Goal: Find contact information: Obtain details needed to contact an individual or organization

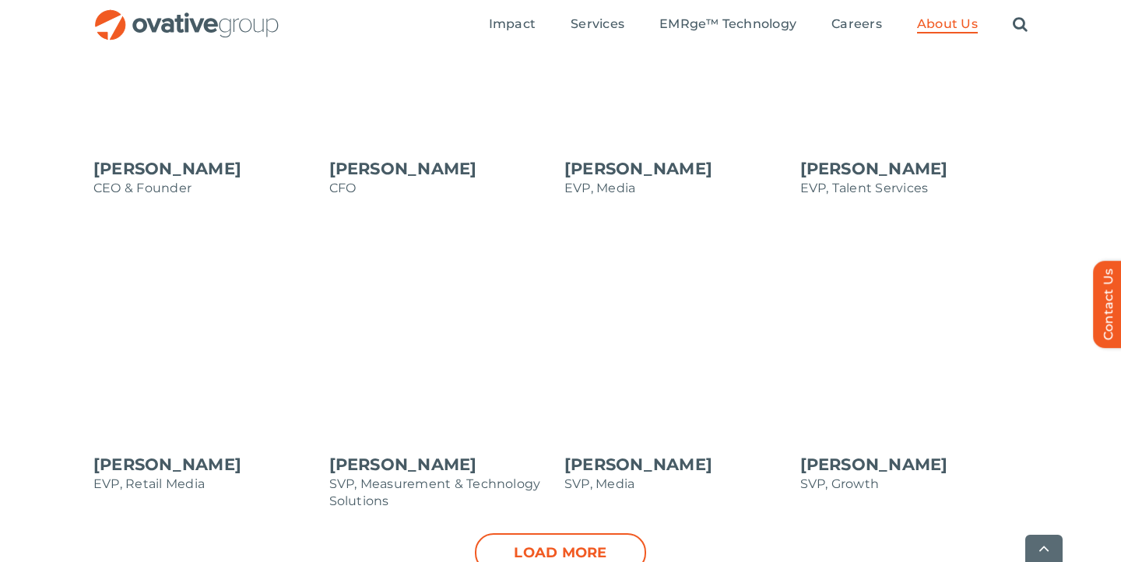
scroll to position [1571, 0]
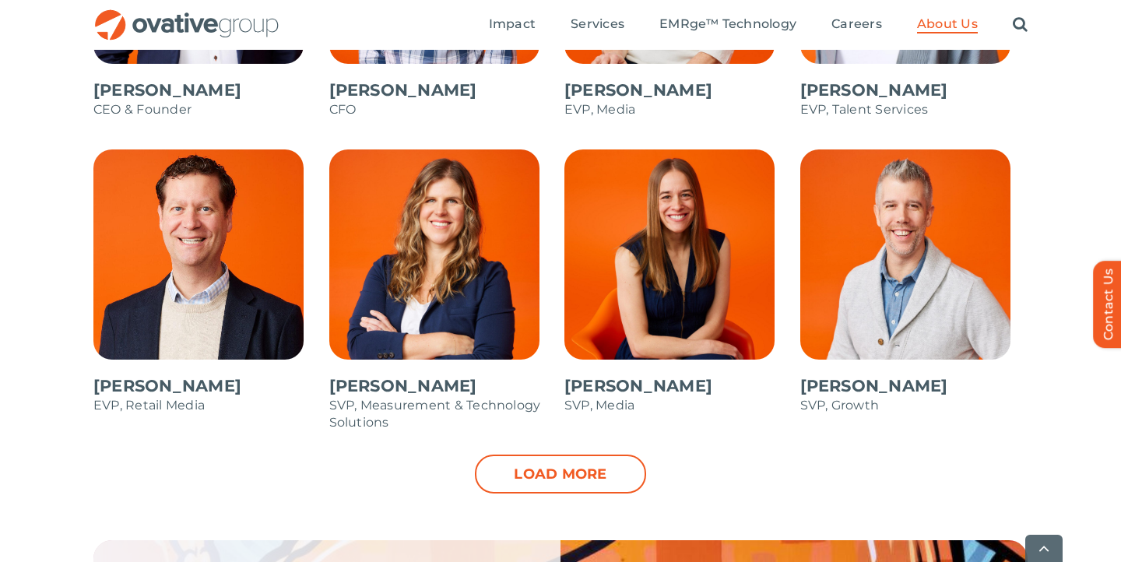
click at [469, 286] on span at bounding box center [443, 297] width 228 height 297
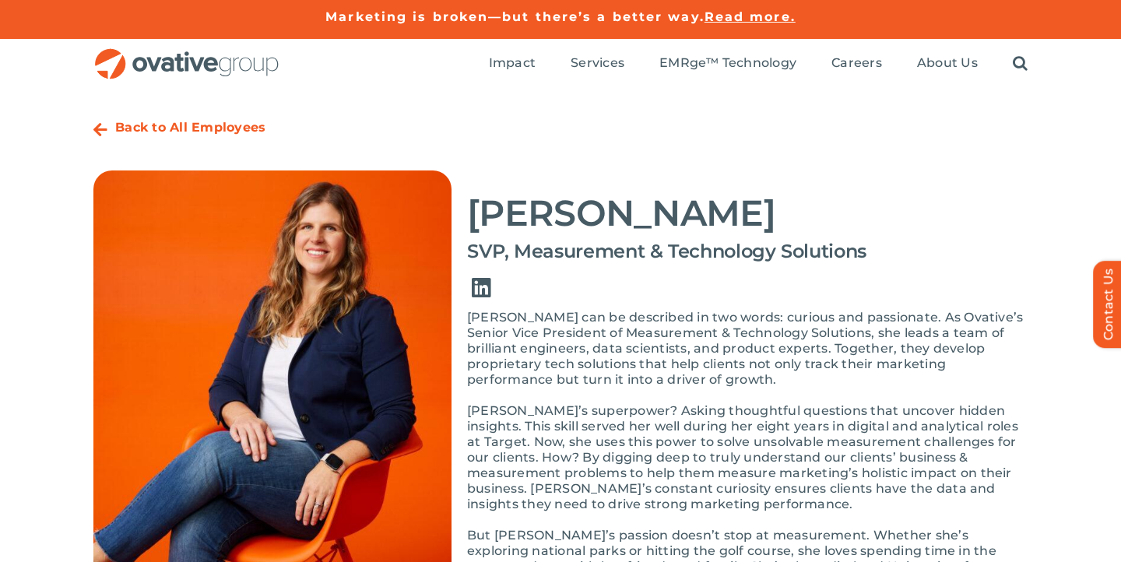
click at [479, 283] on link "Link to https://www.linkedin.com/in/bethmckigney/" at bounding box center [481, 288] width 44 height 44
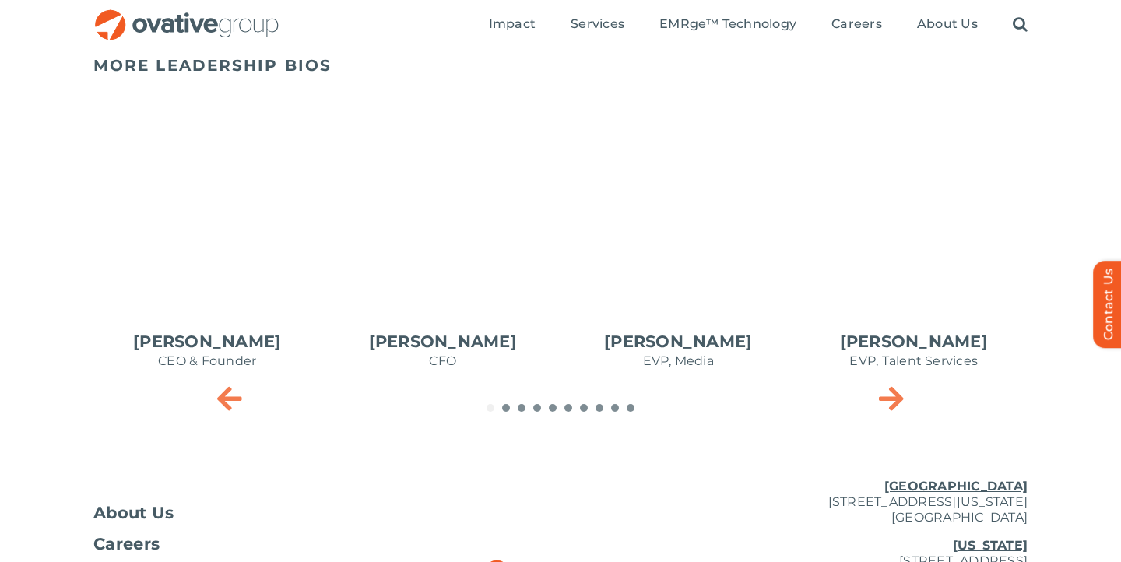
scroll to position [690, 0]
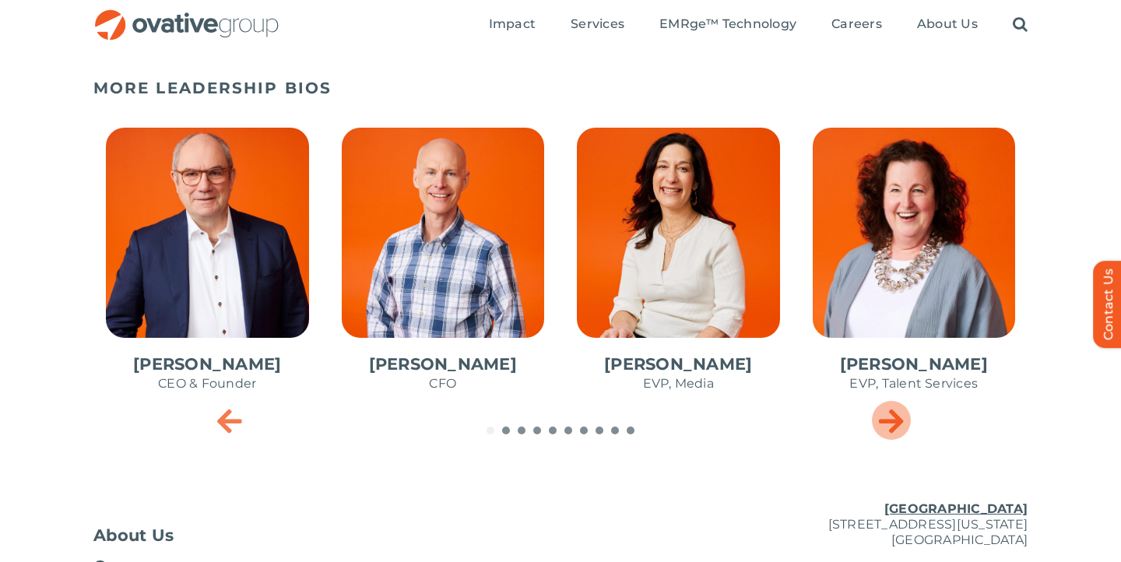
click at [891, 426] on icon "Next slide" at bounding box center [891, 420] width 25 height 31
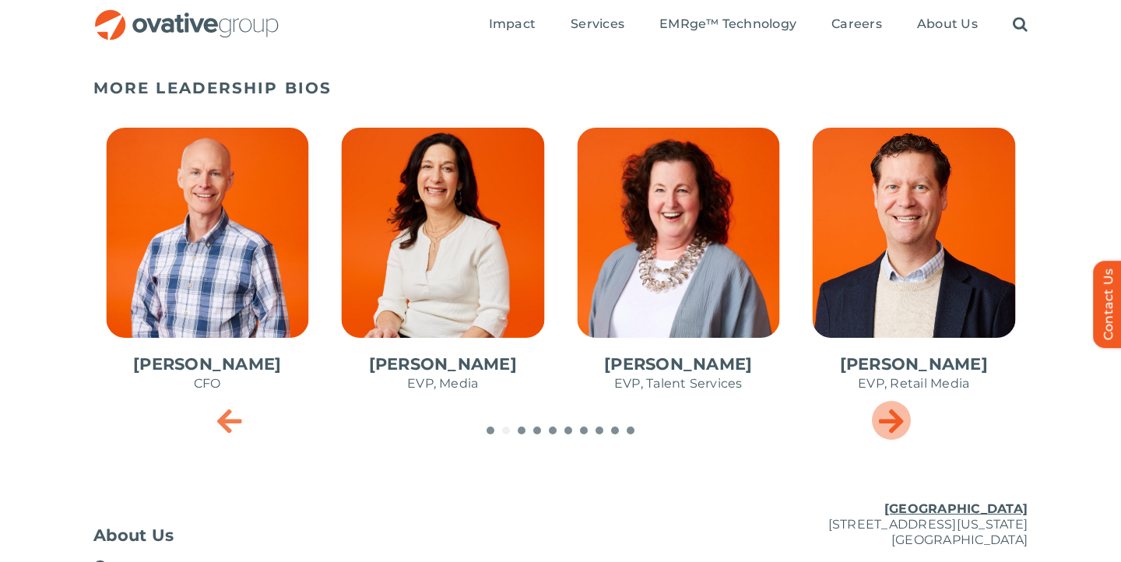
click at [891, 426] on icon "Next slide" at bounding box center [891, 420] width 25 height 31
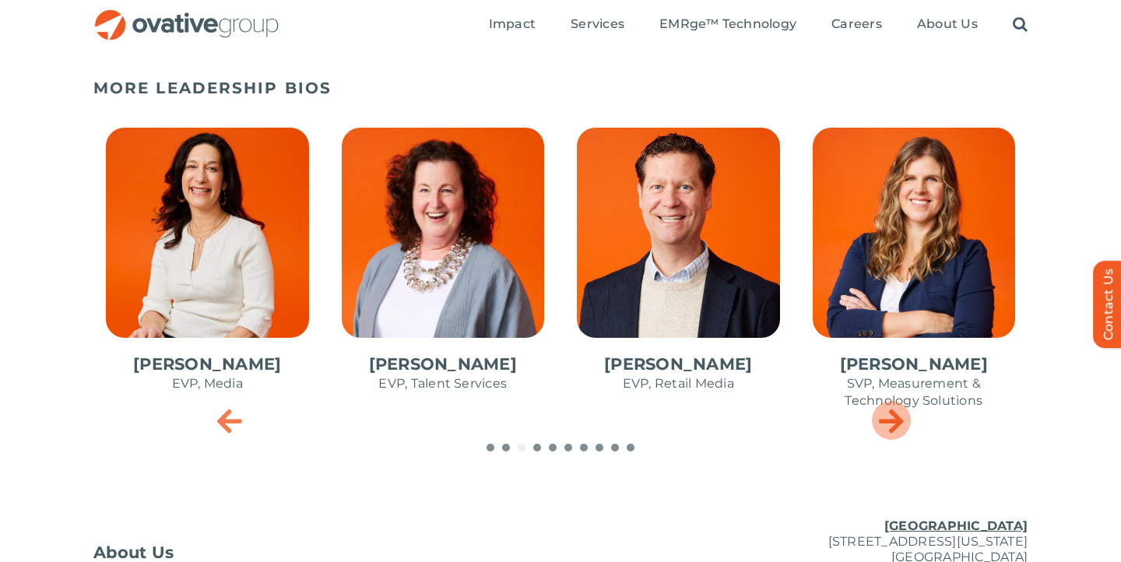
click at [892, 427] on icon "Next slide" at bounding box center [891, 420] width 25 height 31
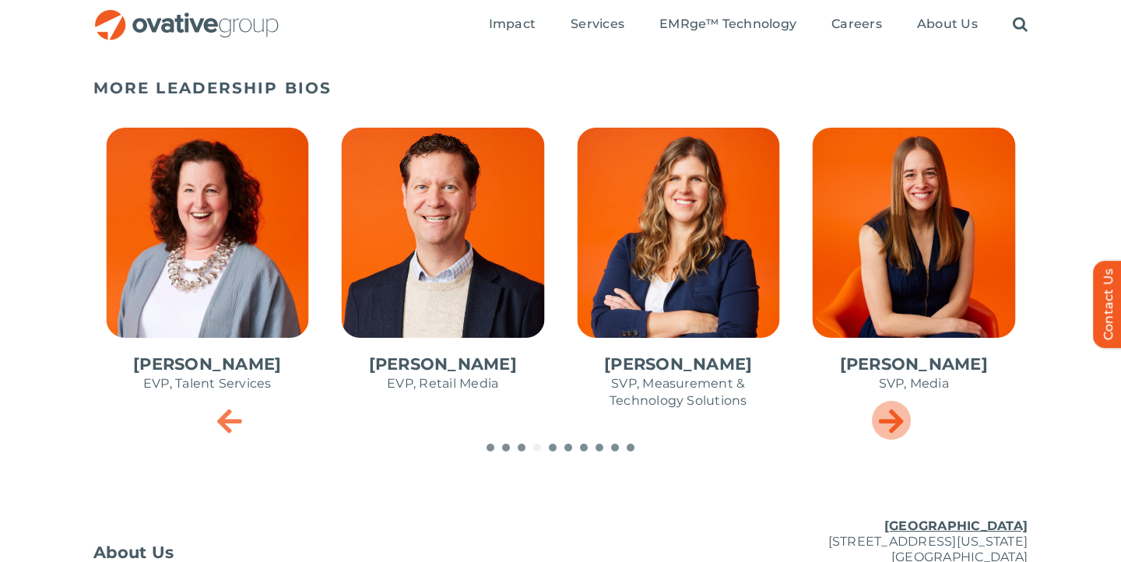
click at [893, 427] on icon "Next slide" at bounding box center [891, 420] width 25 height 31
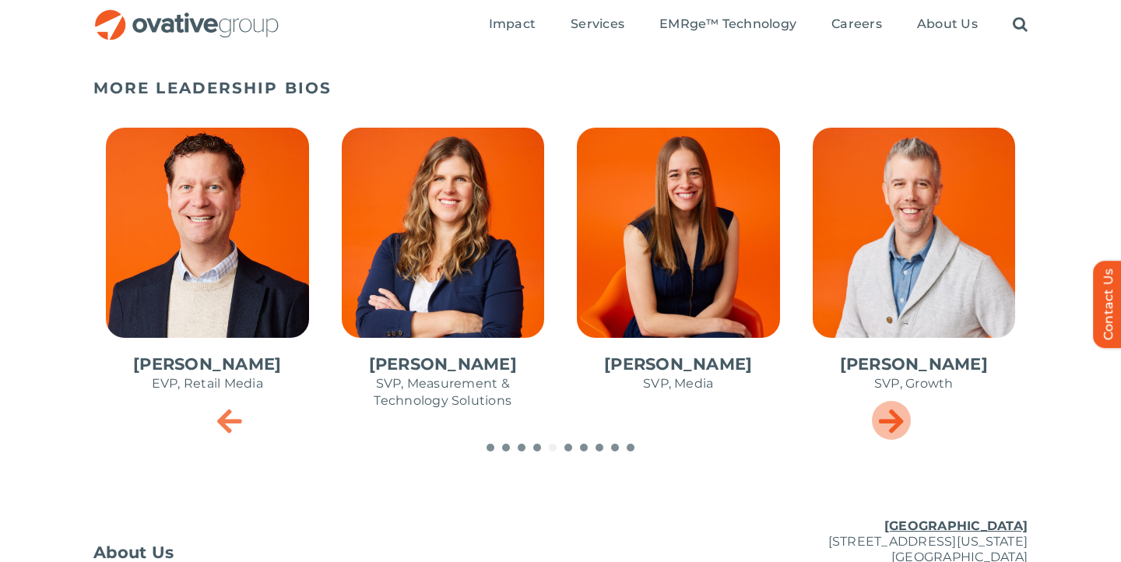
click at [893, 428] on icon "Next slide" at bounding box center [891, 420] width 25 height 31
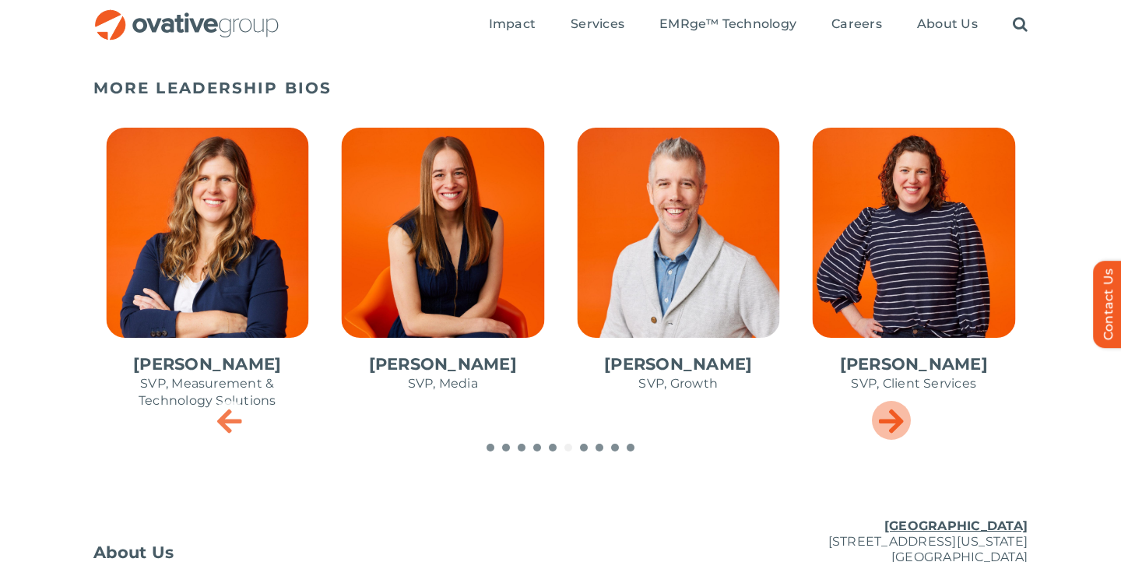
click at [893, 428] on icon "Next slide" at bounding box center [891, 420] width 25 height 31
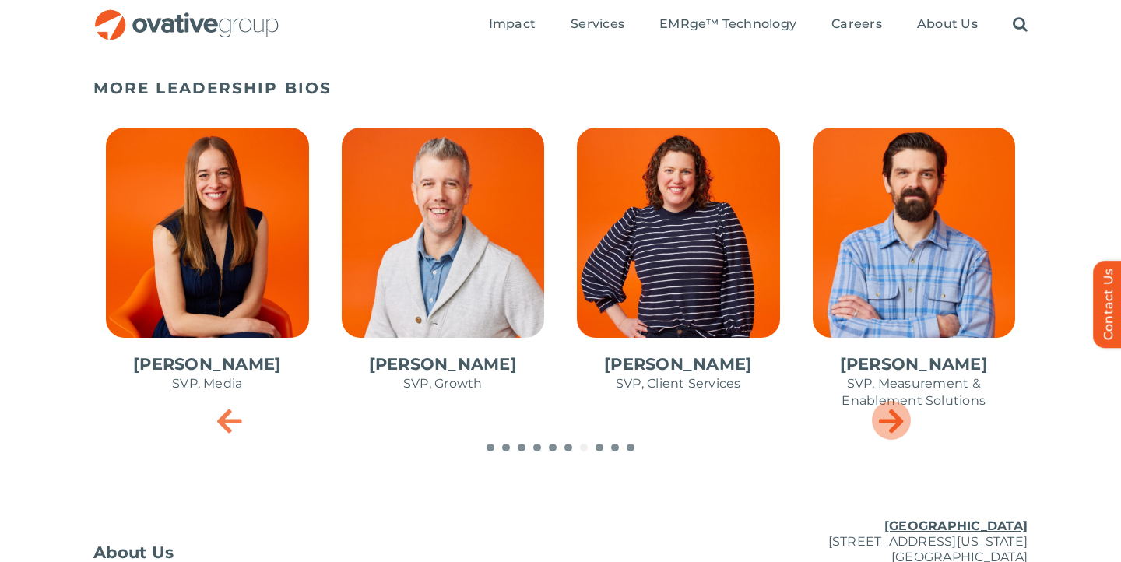
click at [893, 428] on icon "Next slide" at bounding box center [891, 420] width 25 height 31
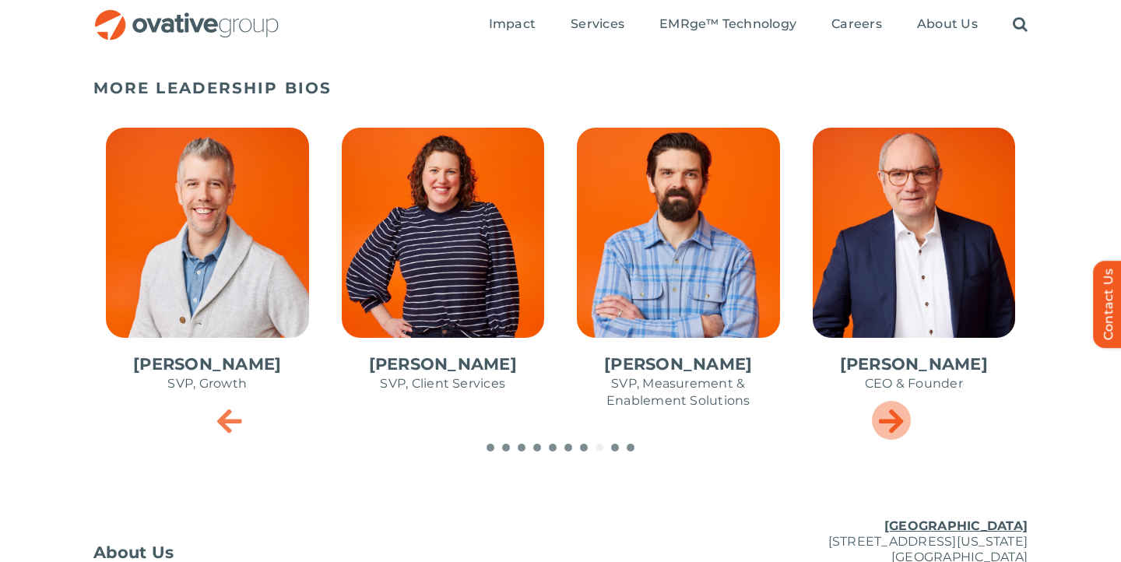
click at [893, 428] on icon "Next slide" at bounding box center [891, 420] width 25 height 31
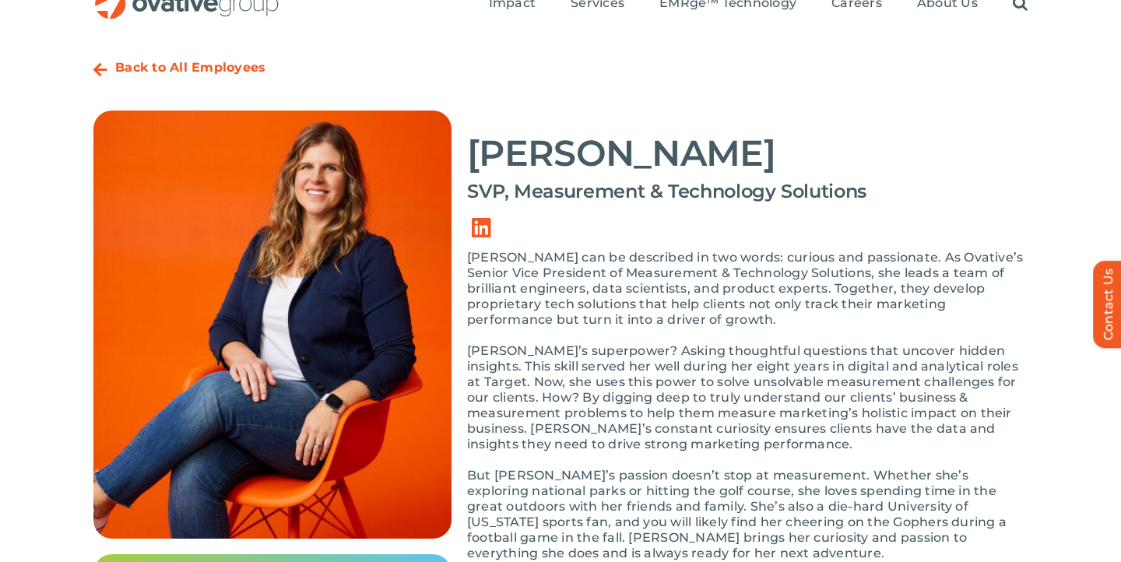
scroll to position [0, 0]
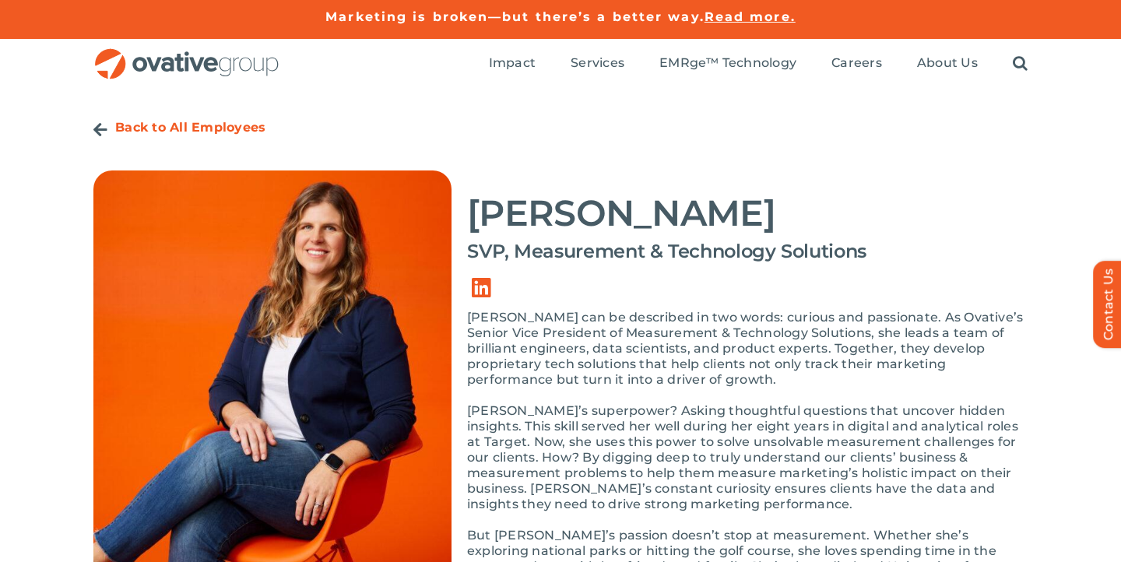
click at [99, 128] on link "Link to https://ovative.com/about-us/people/" at bounding box center [100, 130] width 14 height 16
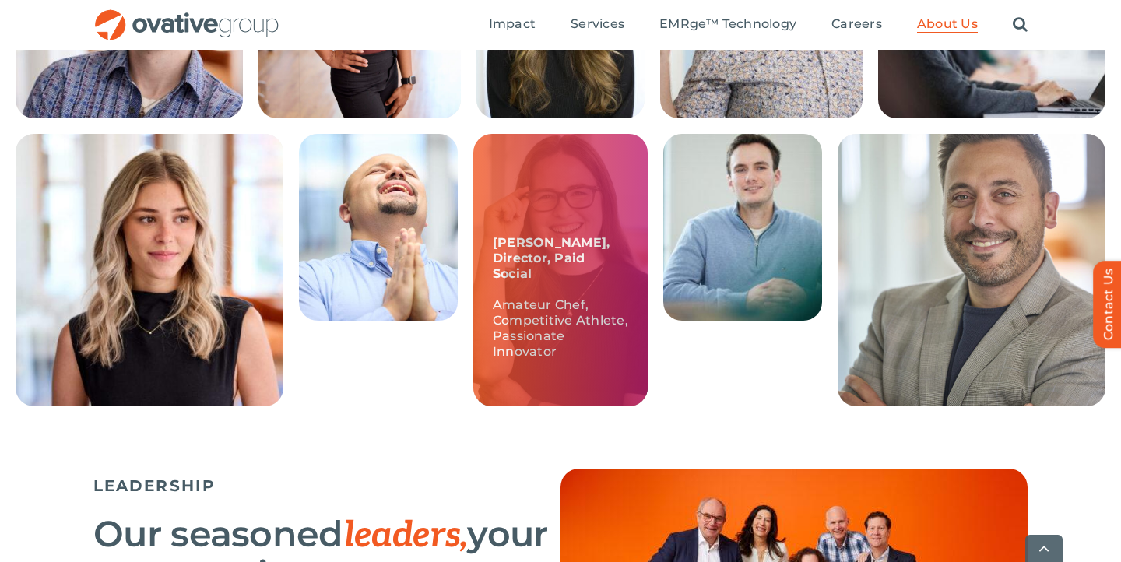
click at [571, 307] on p "Amateur Chef, Competitive Athlete, Passionate Innovator" at bounding box center [560, 328] width 135 height 62
click at [633, 257] on div "Mara, Director, Paid Social Amateur Chef, Competitive Athlete, Passionate Innov…" at bounding box center [560, 270] width 174 height 272
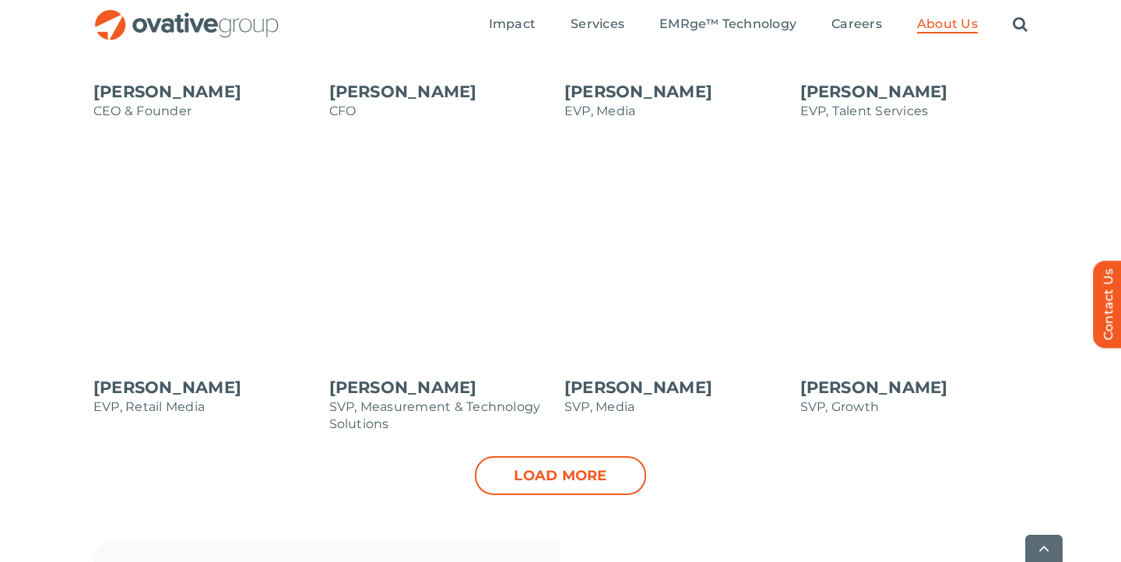
scroll to position [1574, 0]
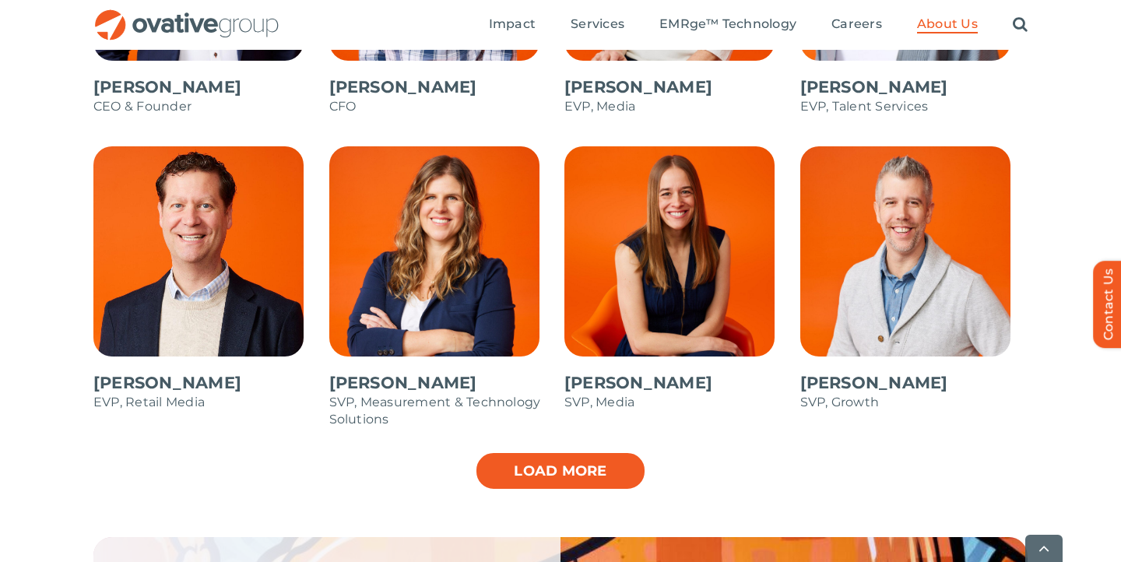
click at [577, 454] on link "Load more" at bounding box center [560, 470] width 171 height 39
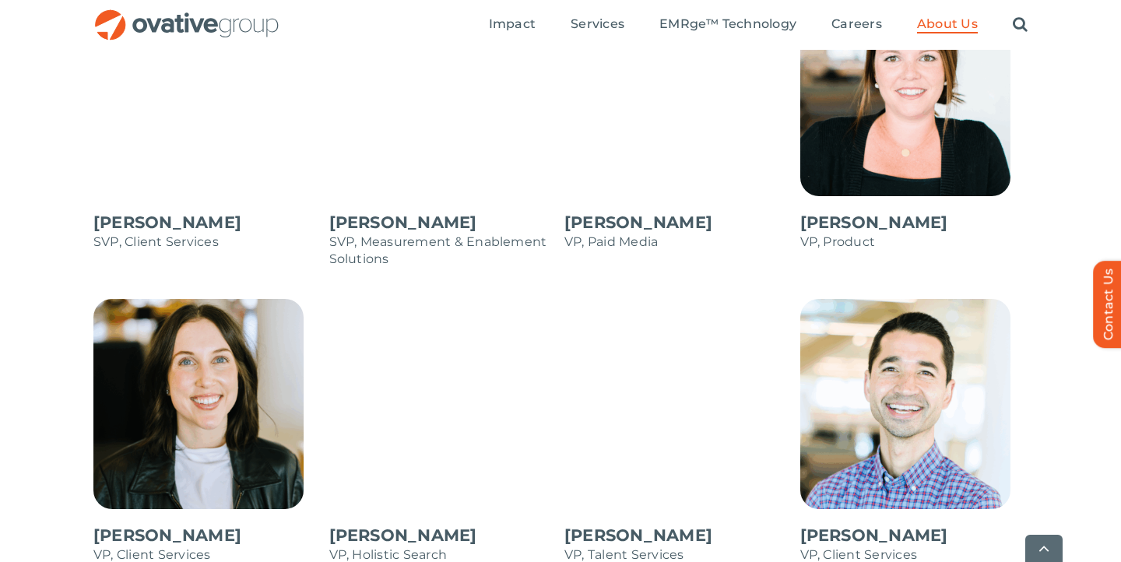
scroll to position [2056, 0]
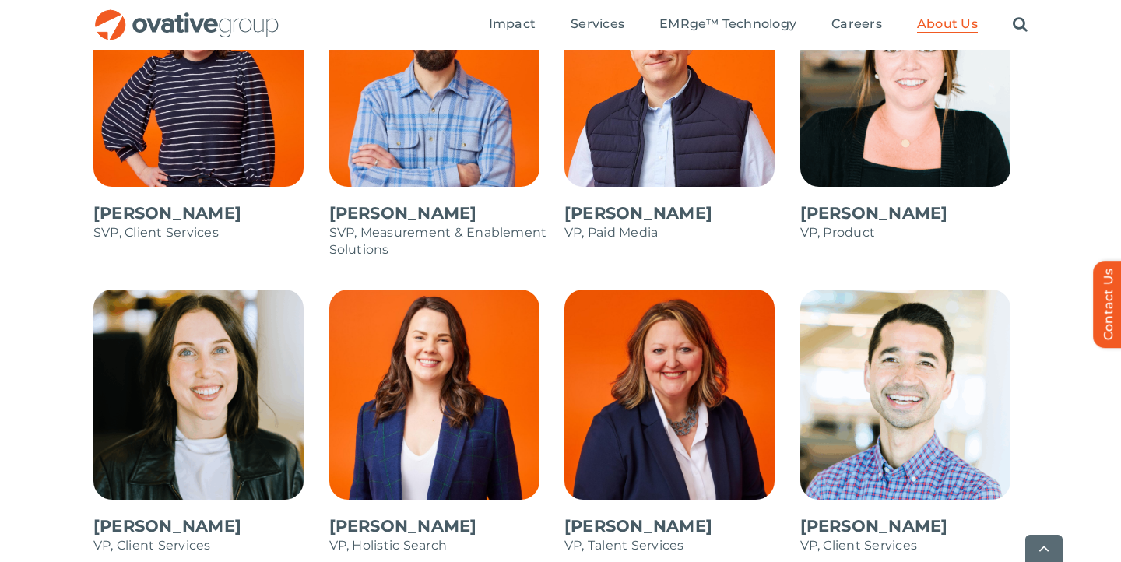
click at [684, 378] on span at bounding box center [678, 430] width 228 height 280
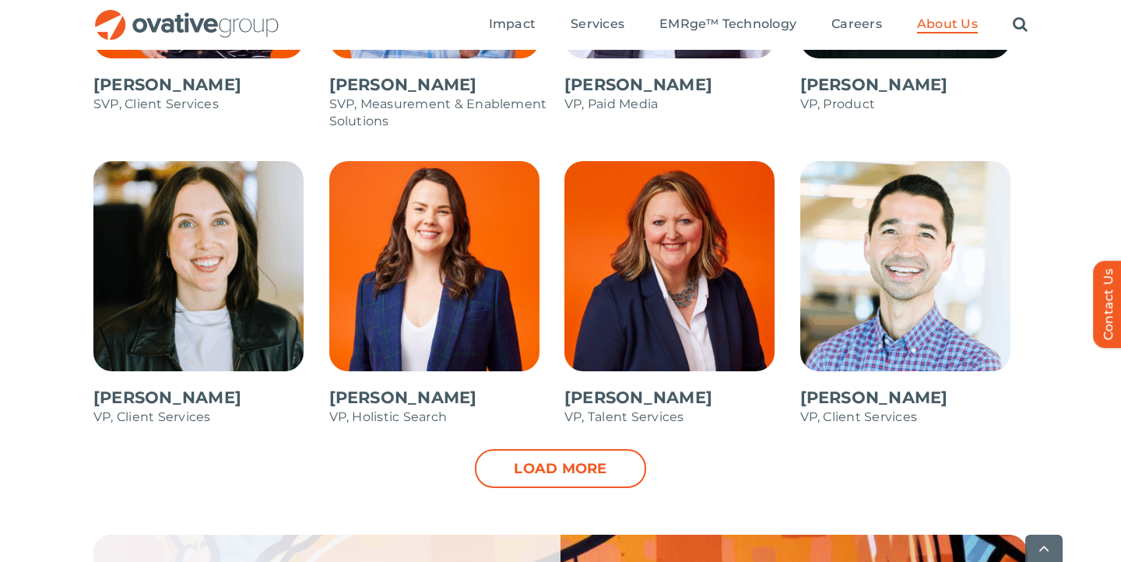
scroll to position [2203, 0]
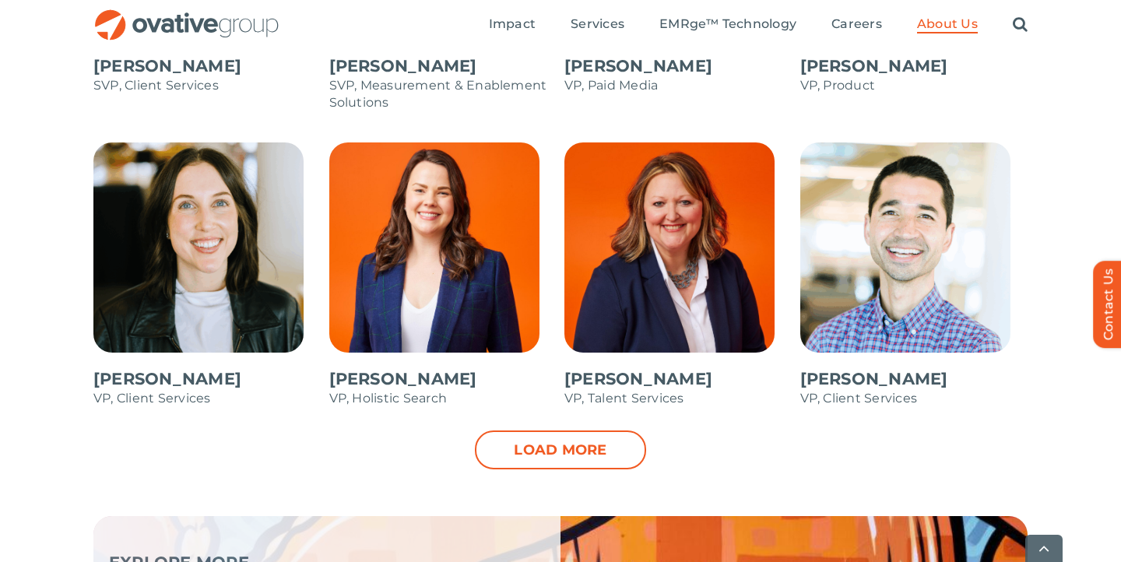
click at [568, 467] on link "Load more" at bounding box center [560, 449] width 171 height 39
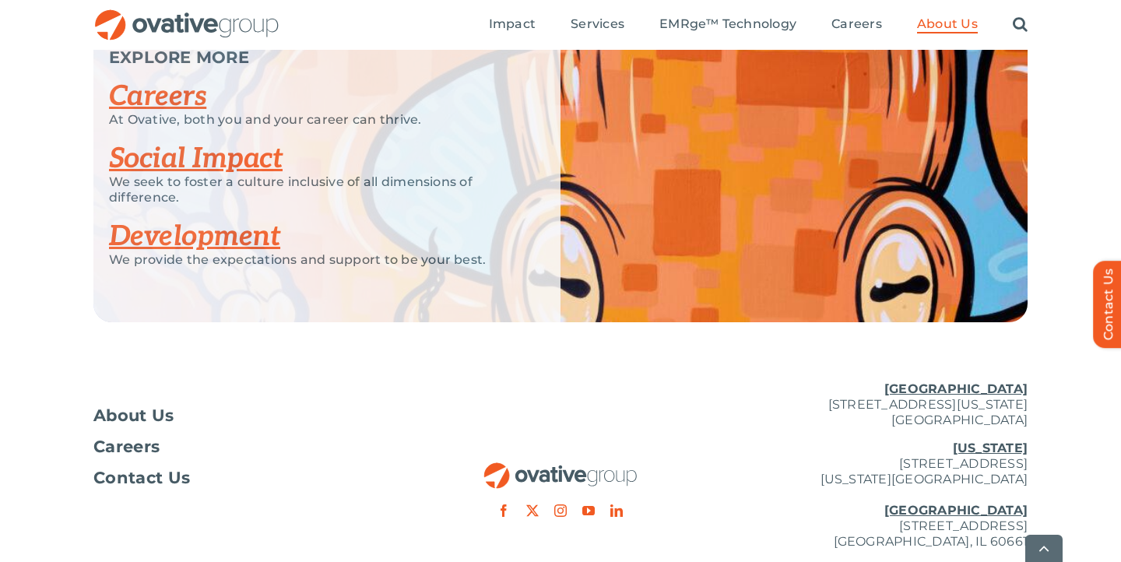
scroll to position [2970, 0]
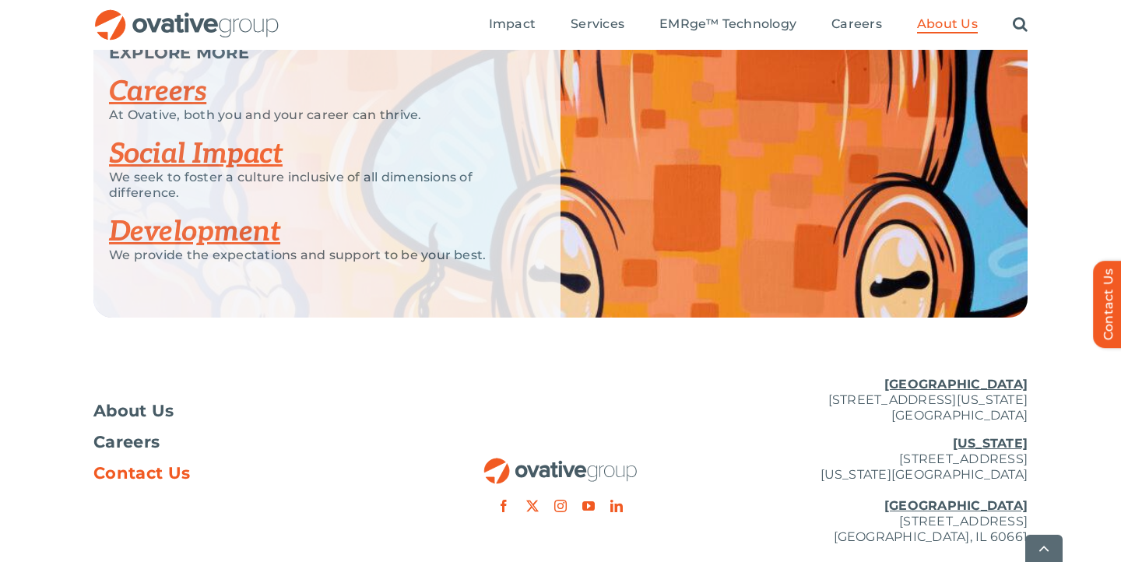
click at [157, 471] on span "Contact Us" at bounding box center [141, 473] width 97 height 16
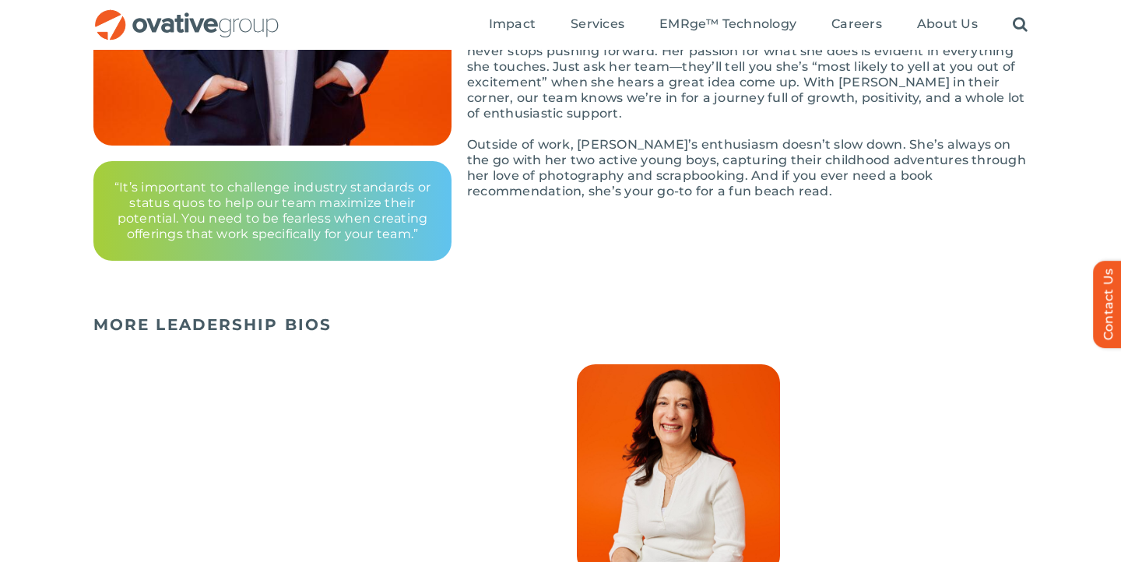
scroll to position [449, 0]
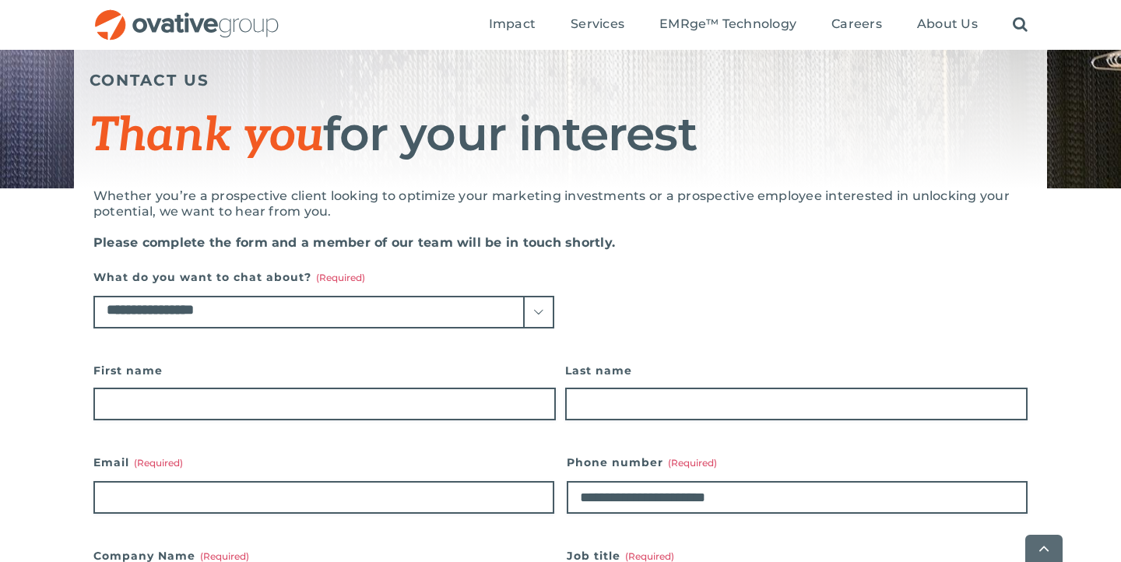
click at [293, 320] on select "**********" at bounding box center [323, 312] width 461 height 33
select select "**********"
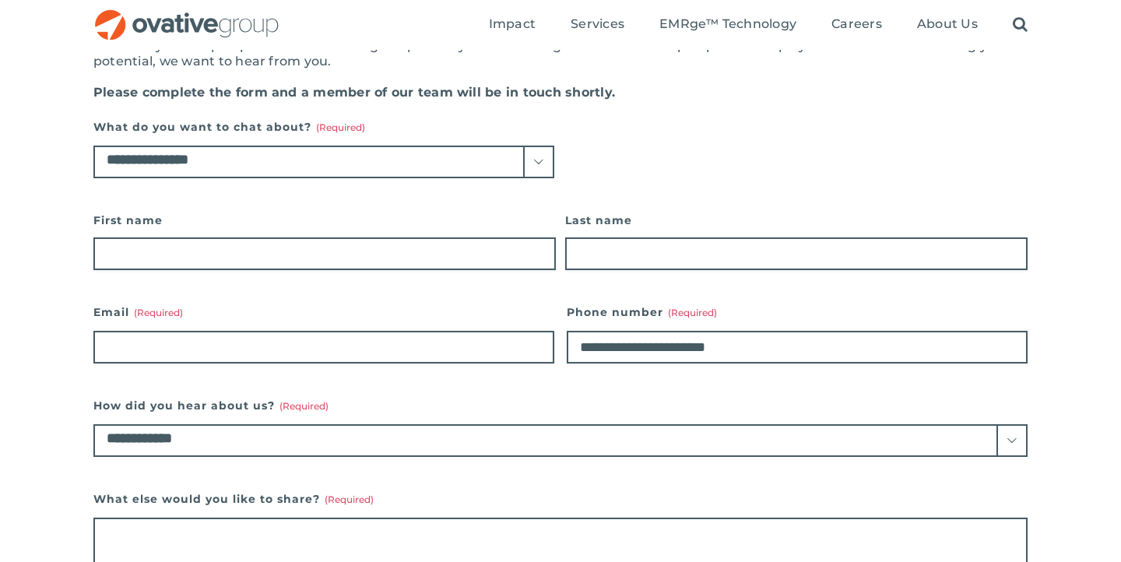
scroll to position [291, 0]
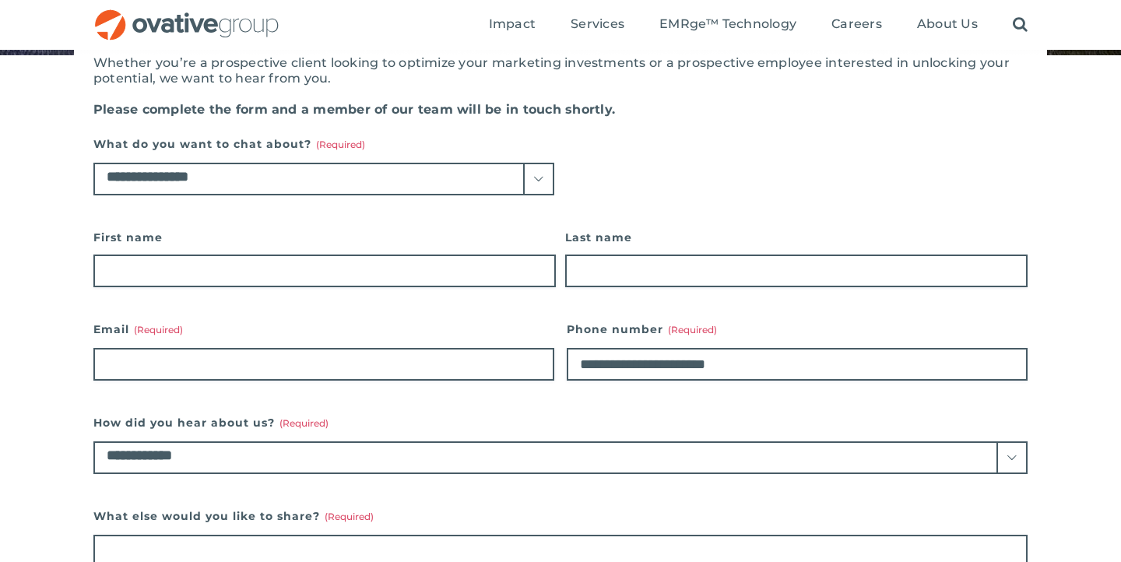
click at [528, 183] on select "**********" at bounding box center [323, 179] width 461 height 33
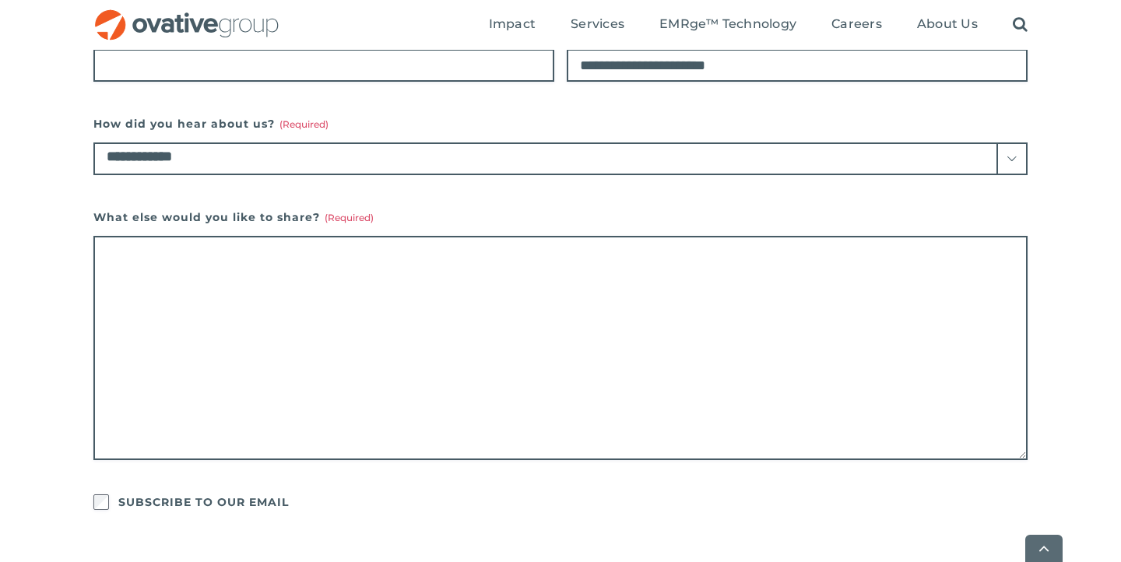
scroll to position [592, 0]
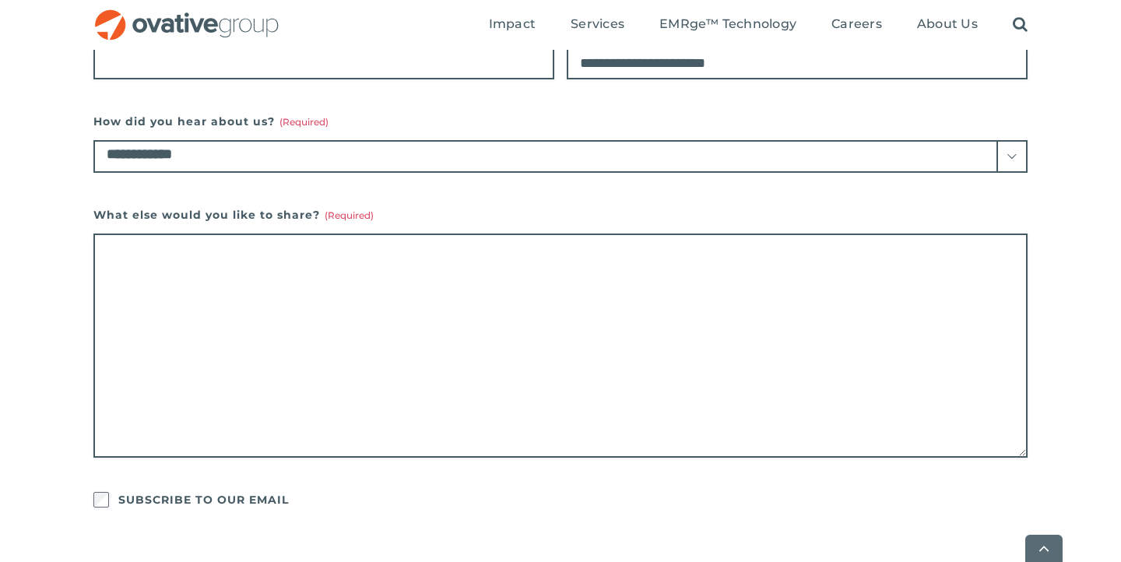
click at [1018, 153] on select "**********" at bounding box center [560, 156] width 934 height 33
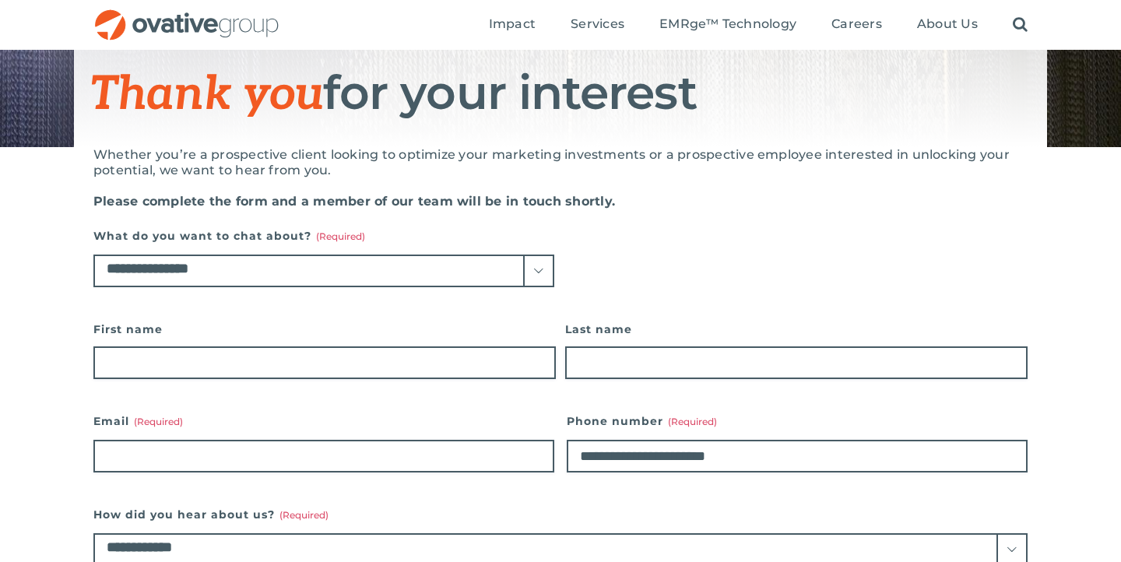
scroll to position [108, 0]
